Goal: Task Accomplishment & Management: Manage account settings

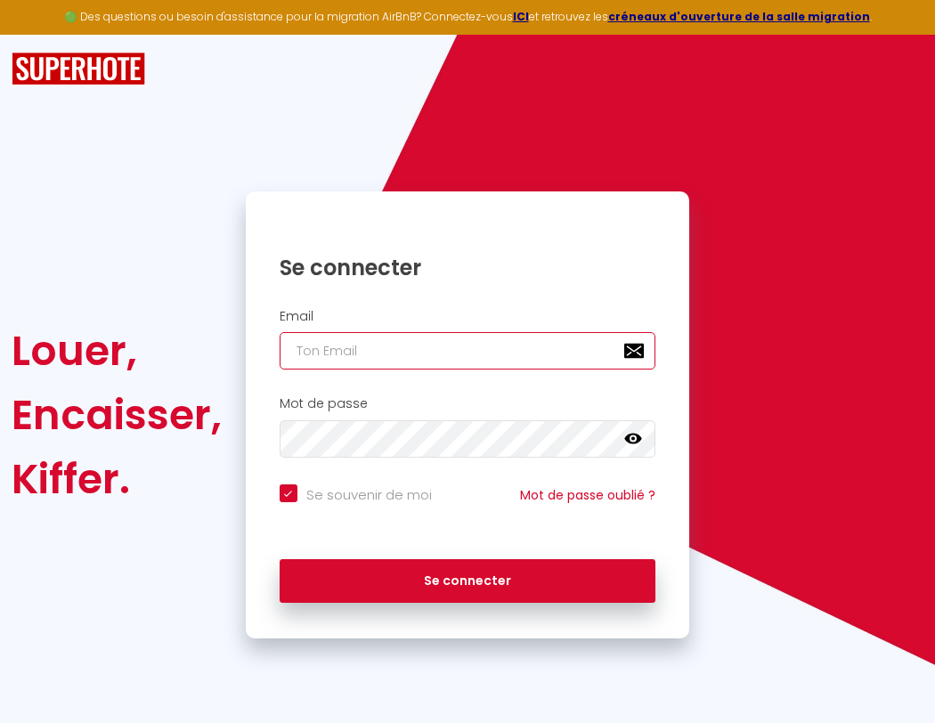
type input "s"
checkbox input "true"
type input "su"
checkbox input "true"
type input "sup"
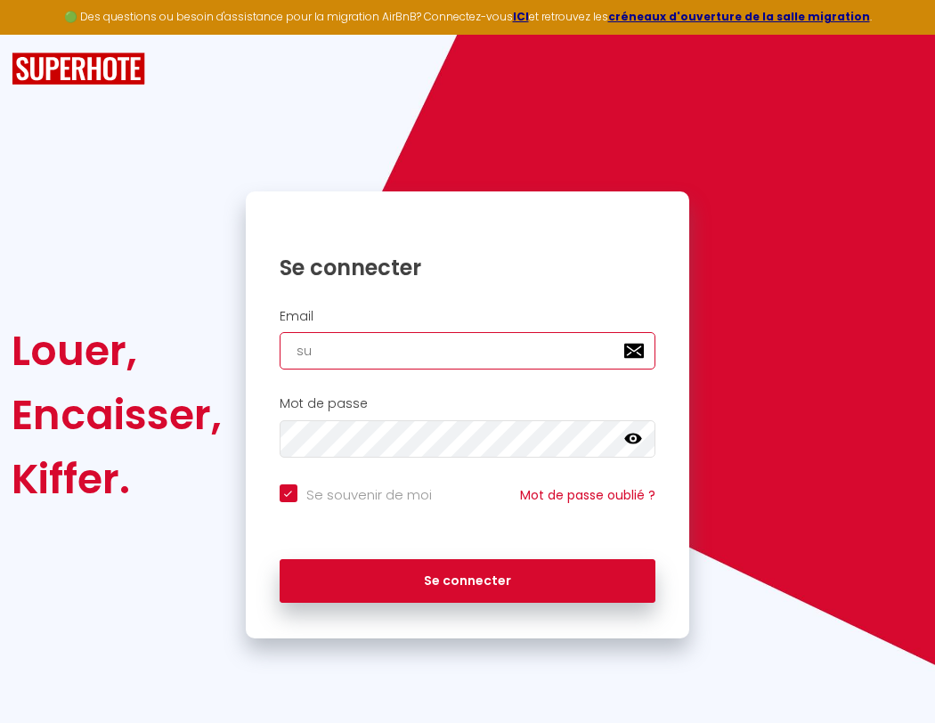
checkbox input "true"
type input "supe"
checkbox input "true"
type input "super"
checkbox input "true"
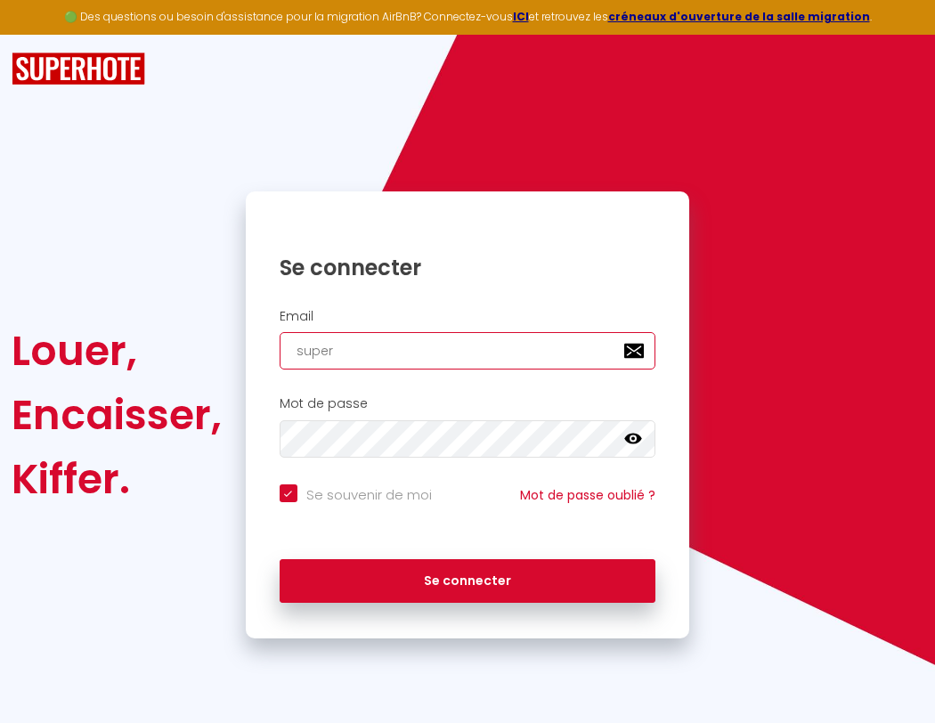
type input "superb"
checkbox input "true"
type input "superbo"
checkbox input "true"
type input "superbor"
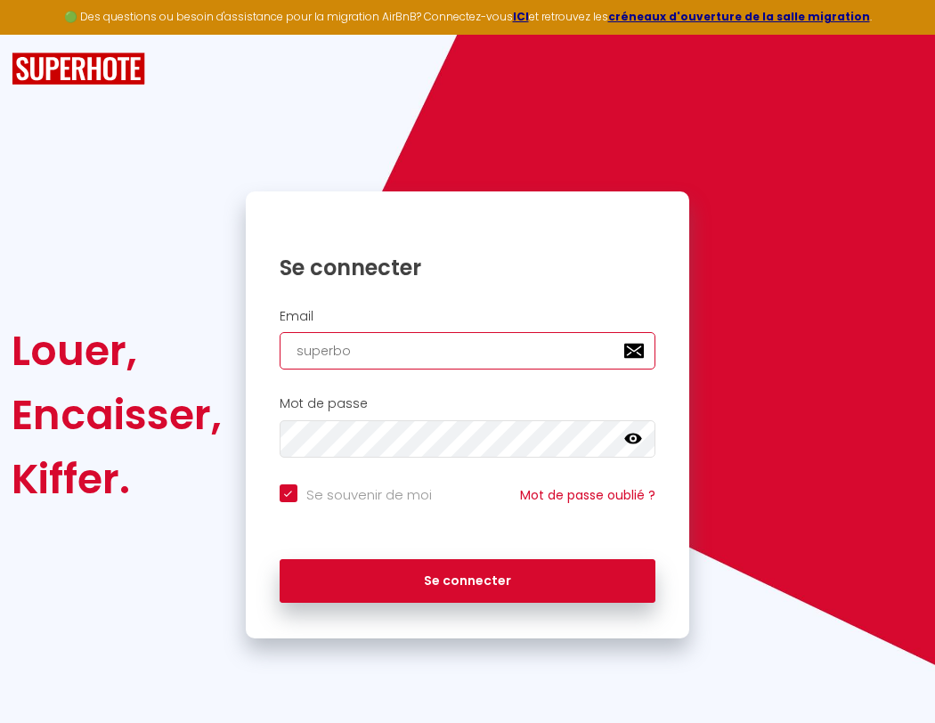
checkbox input "true"
type input "s"
checkbox input "true"
type input "superbord"
checkbox input "true"
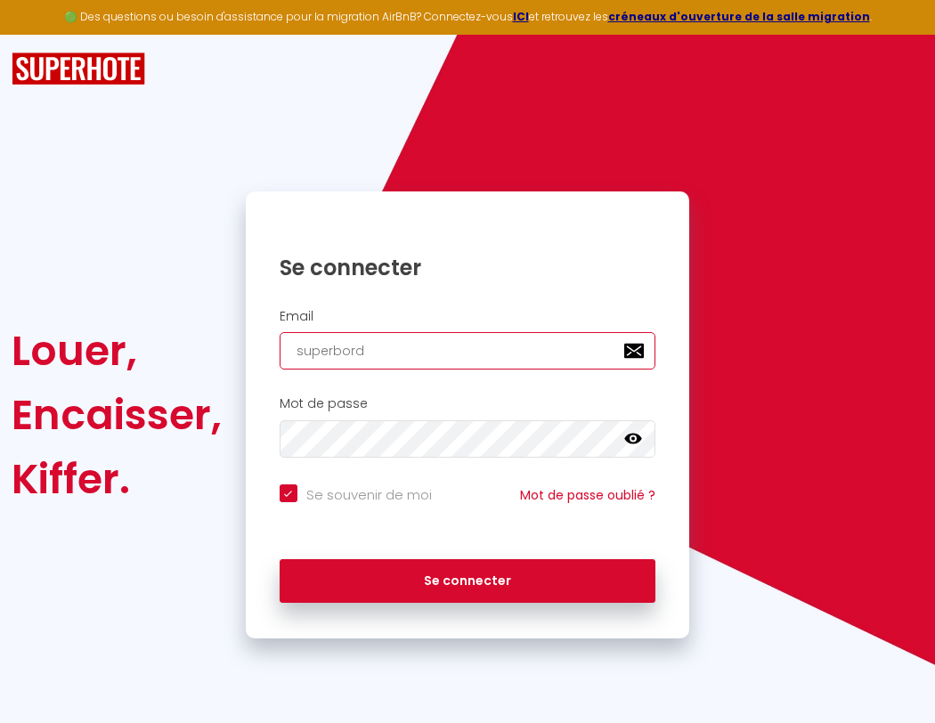
type input "su"
checkbox input "true"
type input "sup"
checkbox input "true"
type input "supe"
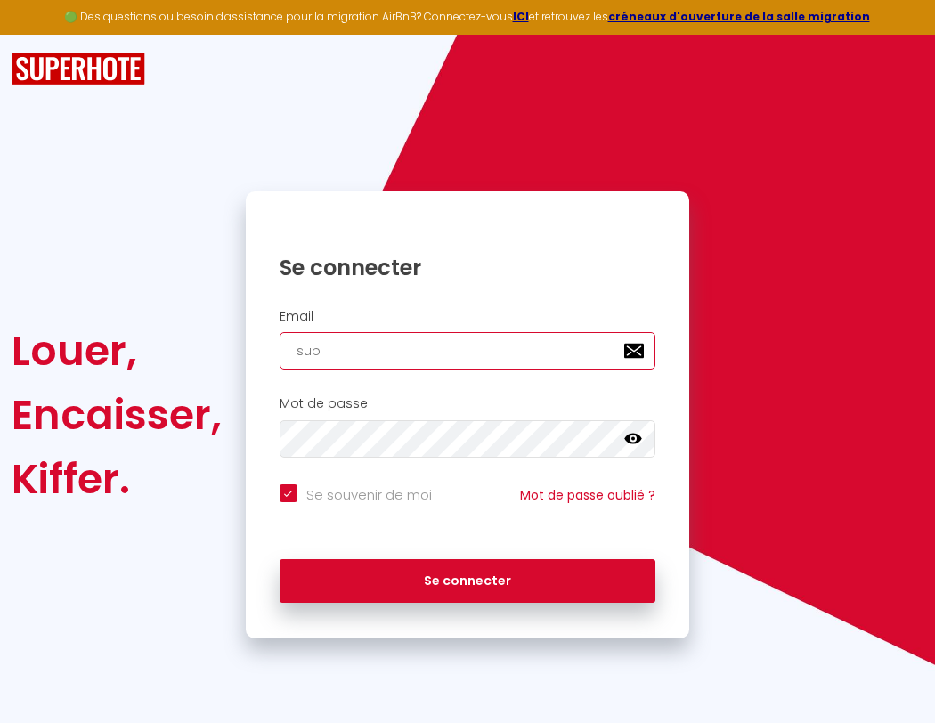
checkbox input "true"
type input "super"
checkbox input "true"
type input "superb"
checkbox input "true"
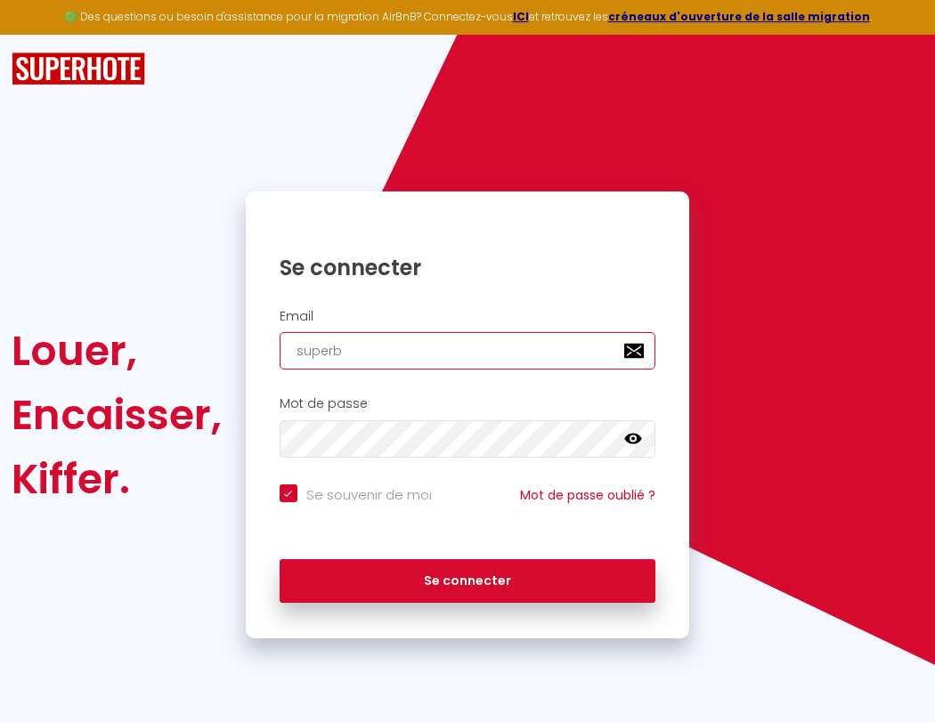
type input "superbo"
checkbox input "true"
type input "s"
checkbox input "true"
type input "superbor"
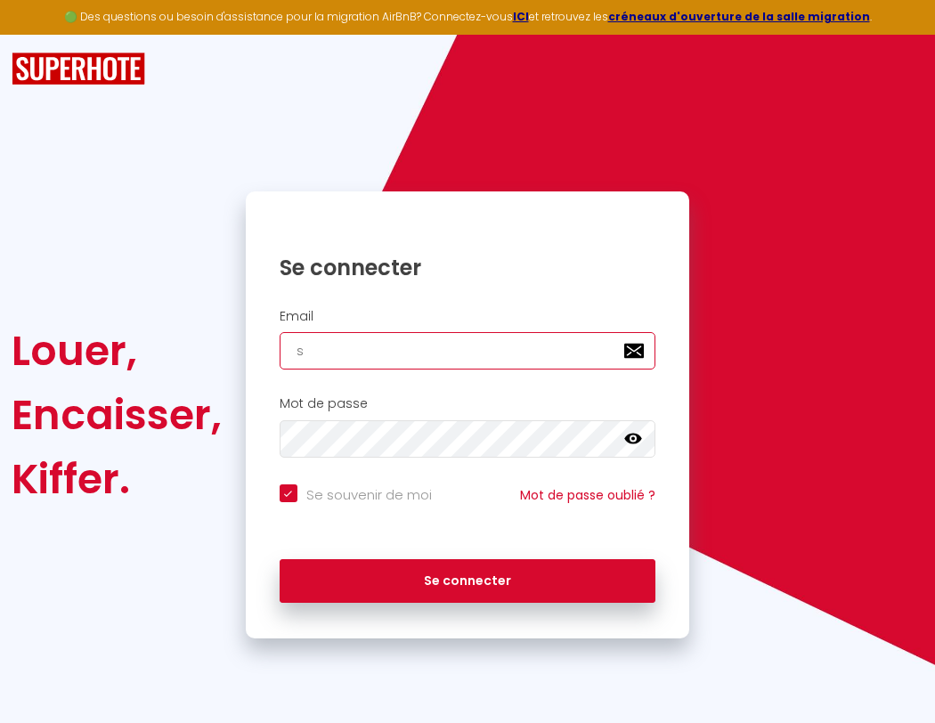
checkbox input "true"
type input "sup"
checkbox input "true"
type input "superbord"
checkbox input "true"
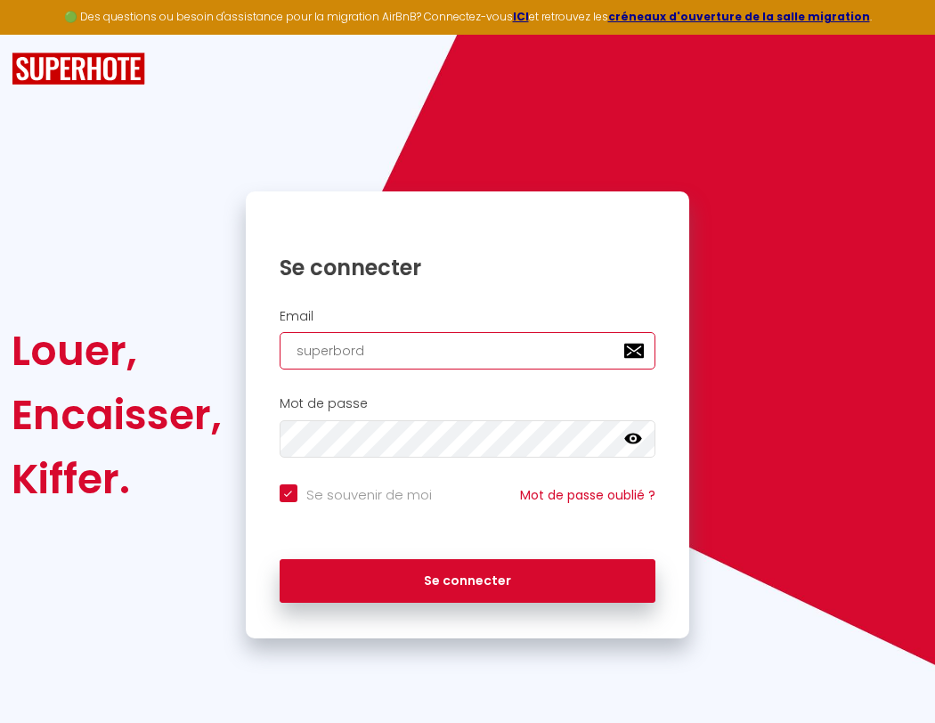
type input "supe"
checkbox input "true"
type input "superborde"
checkbox input "true"
type input "super"
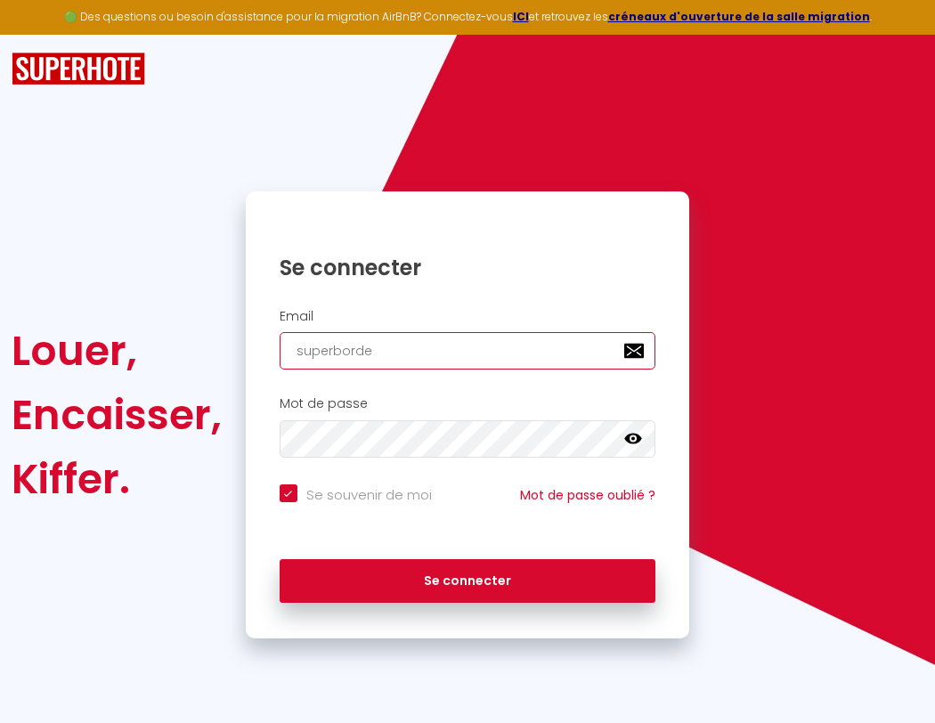
checkbox input "true"
type input "superbordea"
checkbox input "true"
type input "superb"
checkbox input "true"
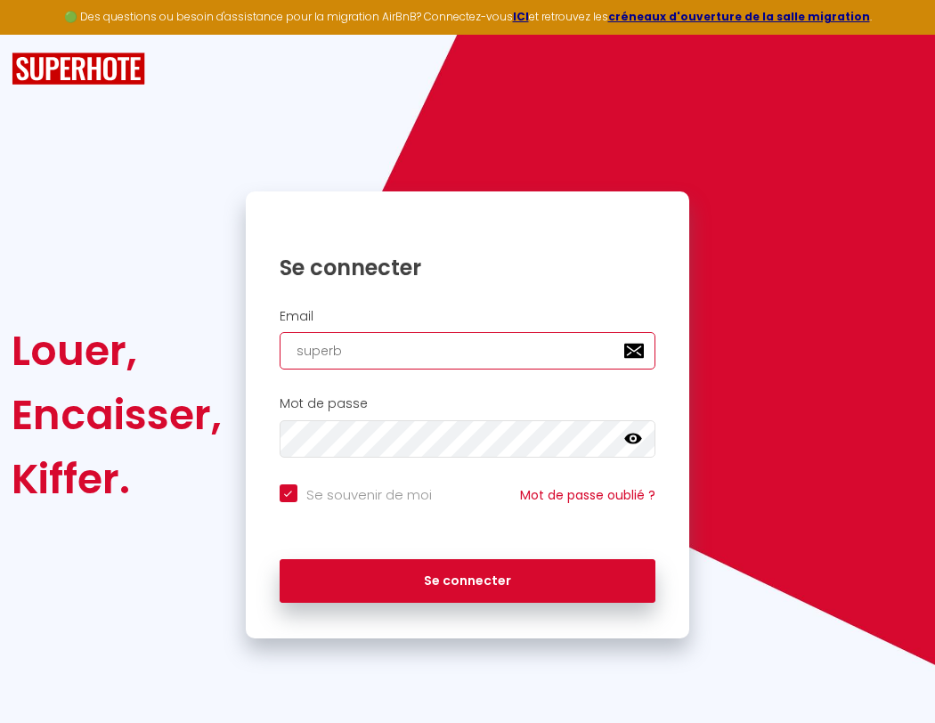
type input "superbordeau"
checkbox input "true"
